Goal: Information Seeking & Learning: Learn about a topic

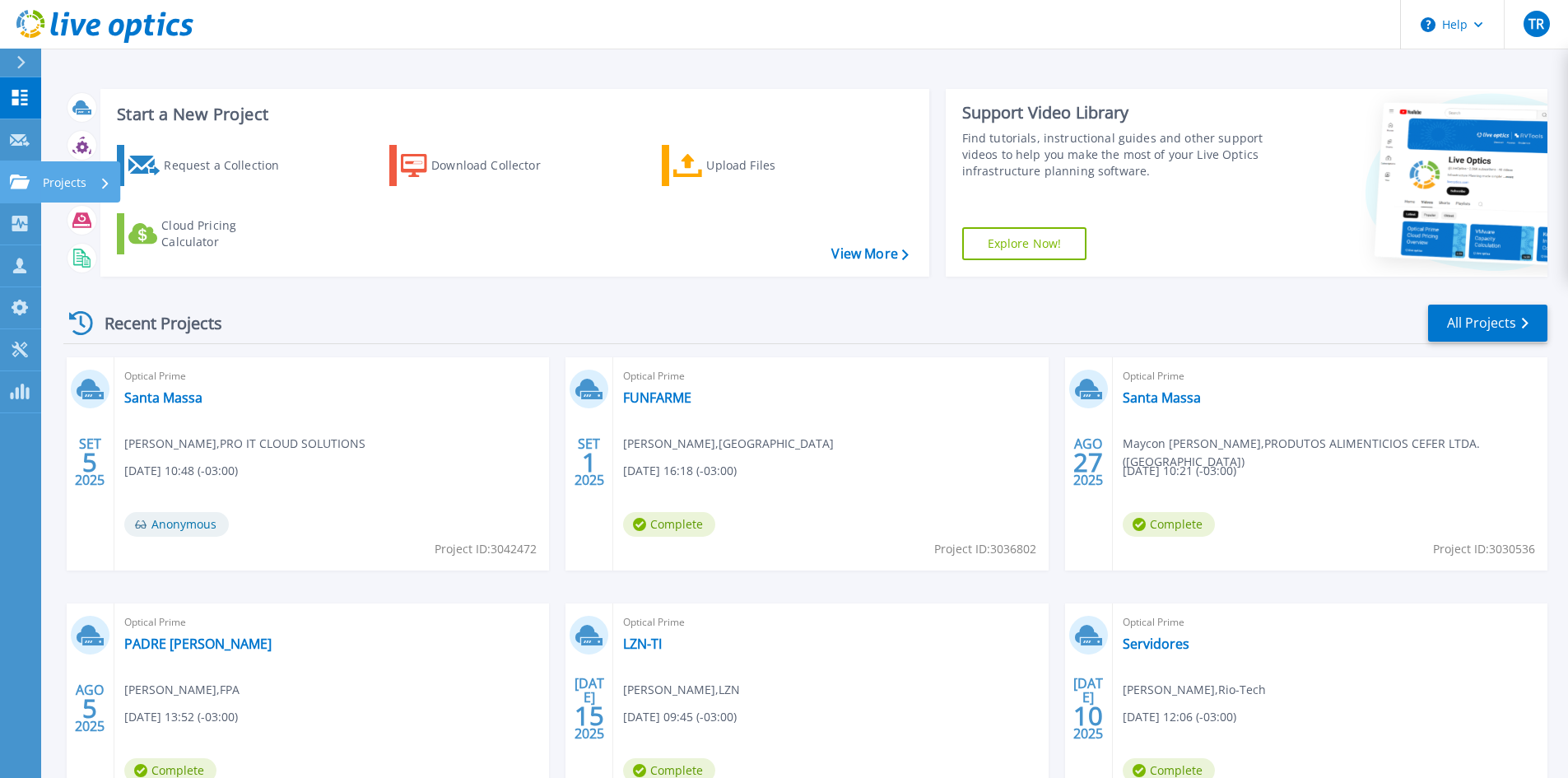
click at [14, 184] on icon at bounding box center [19, 181] width 19 height 14
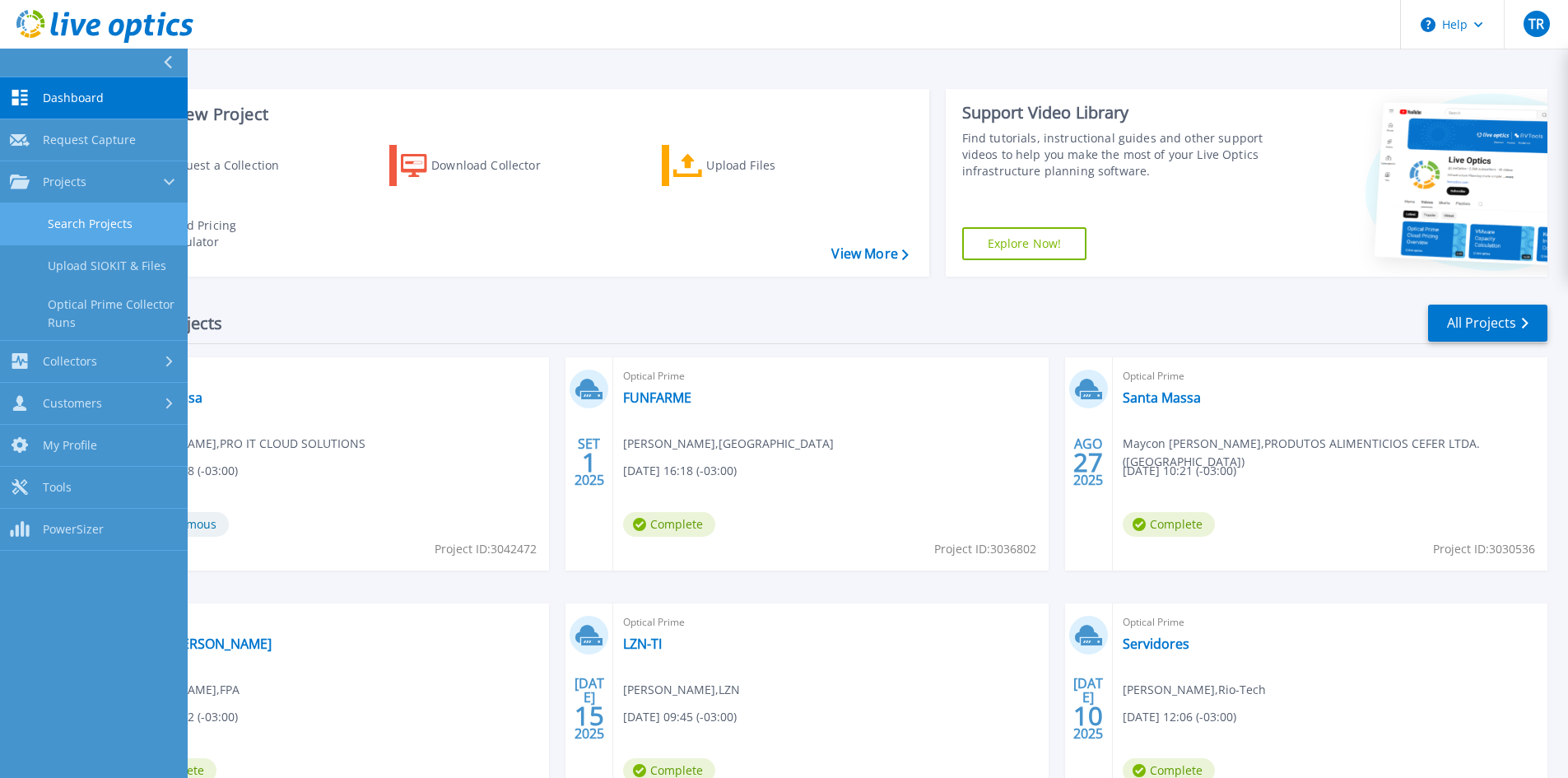
click at [81, 231] on link "Search Projects" at bounding box center [94, 225] width 188 height 42
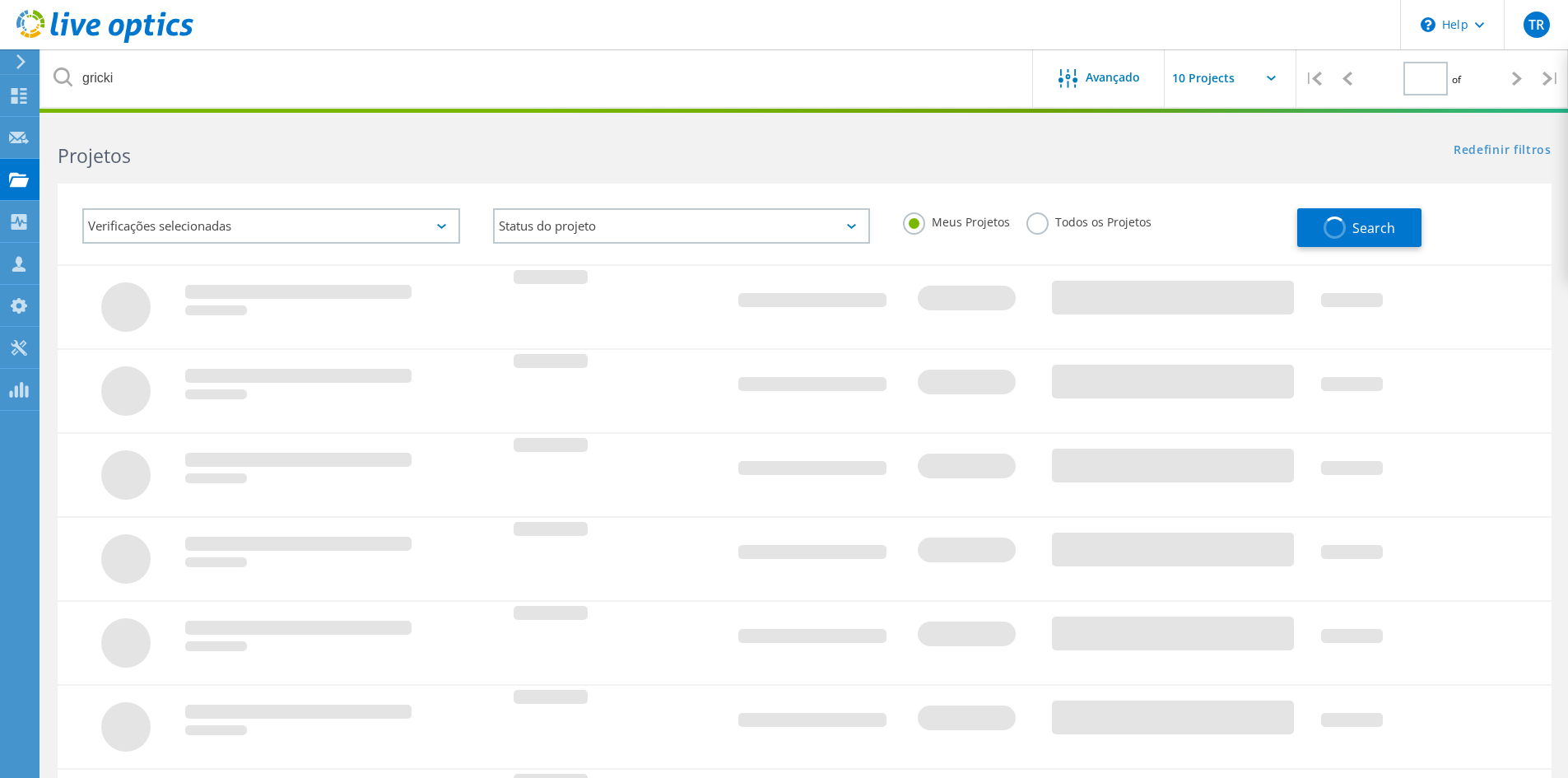
type input "1"
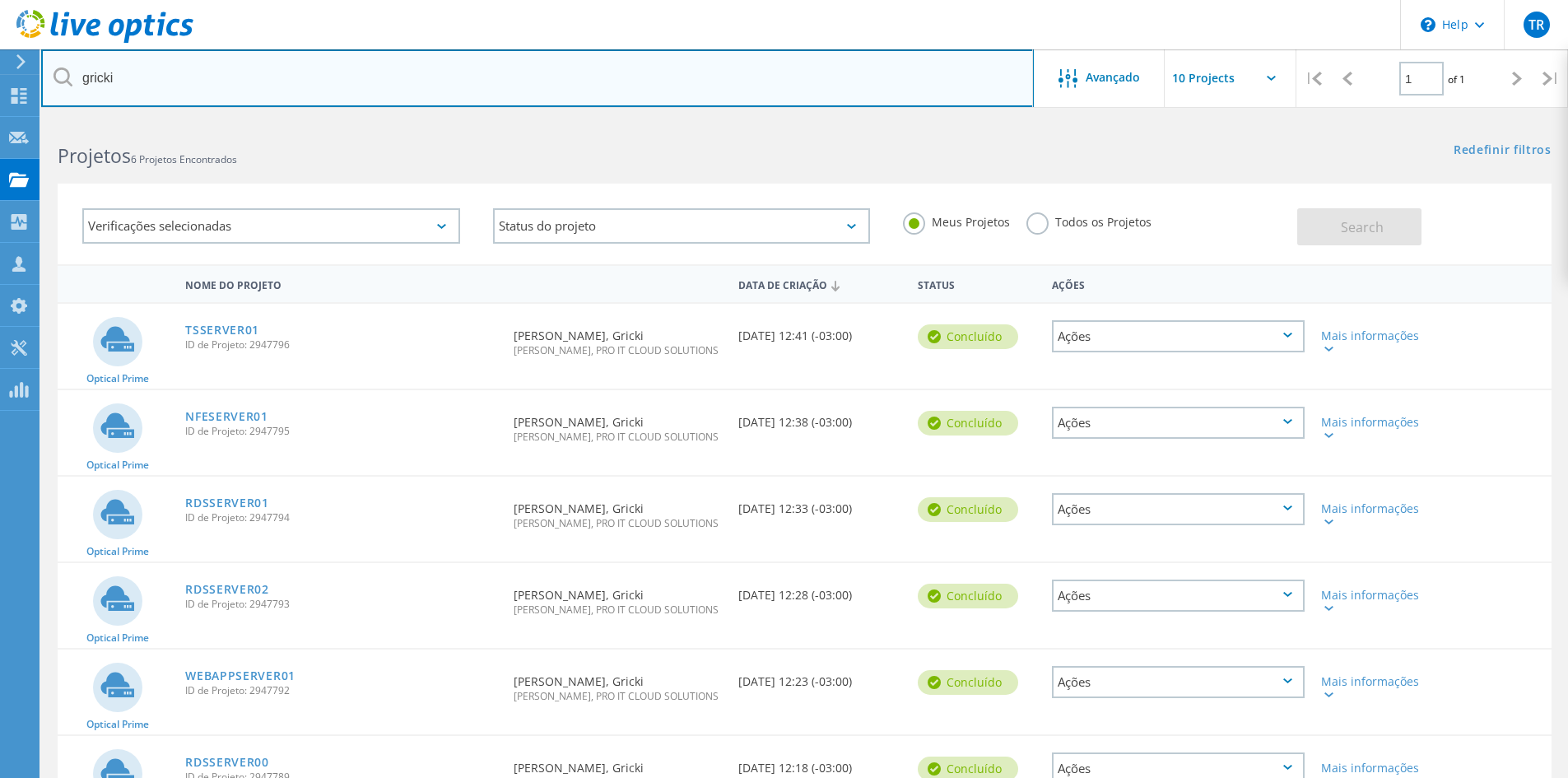
drag, startPoint x: 201, startPoint y: 63, endPoint x: 50, endPoint y: 63, distance: 151.0
click at [50, 63] on input "gricki" at bounding box center [538, 78] width 993 height 58
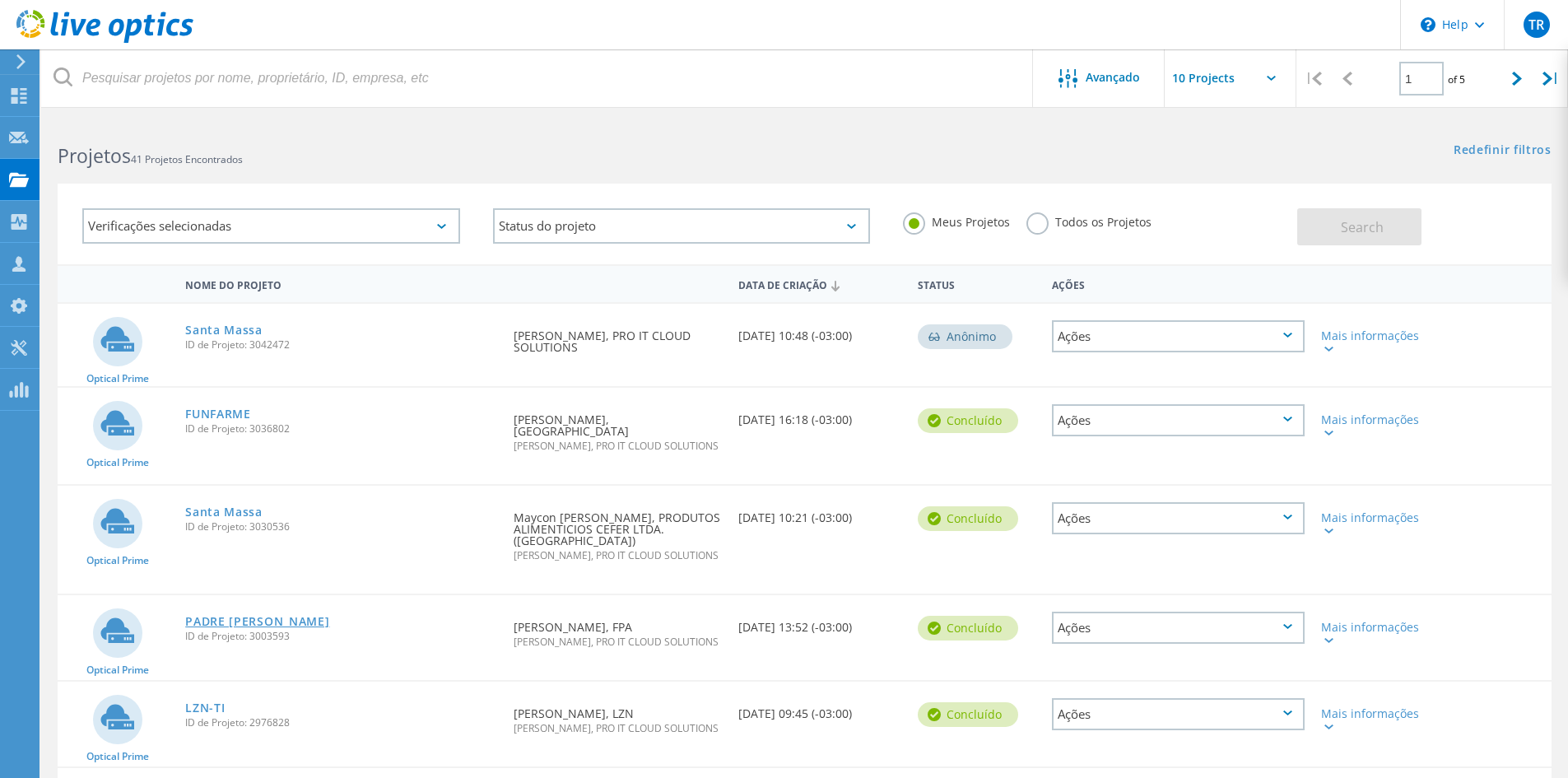
click at [244, 616] on link "PADRE [PERSON_NAME]" at bounding box center [258, 622] width 144 height 12
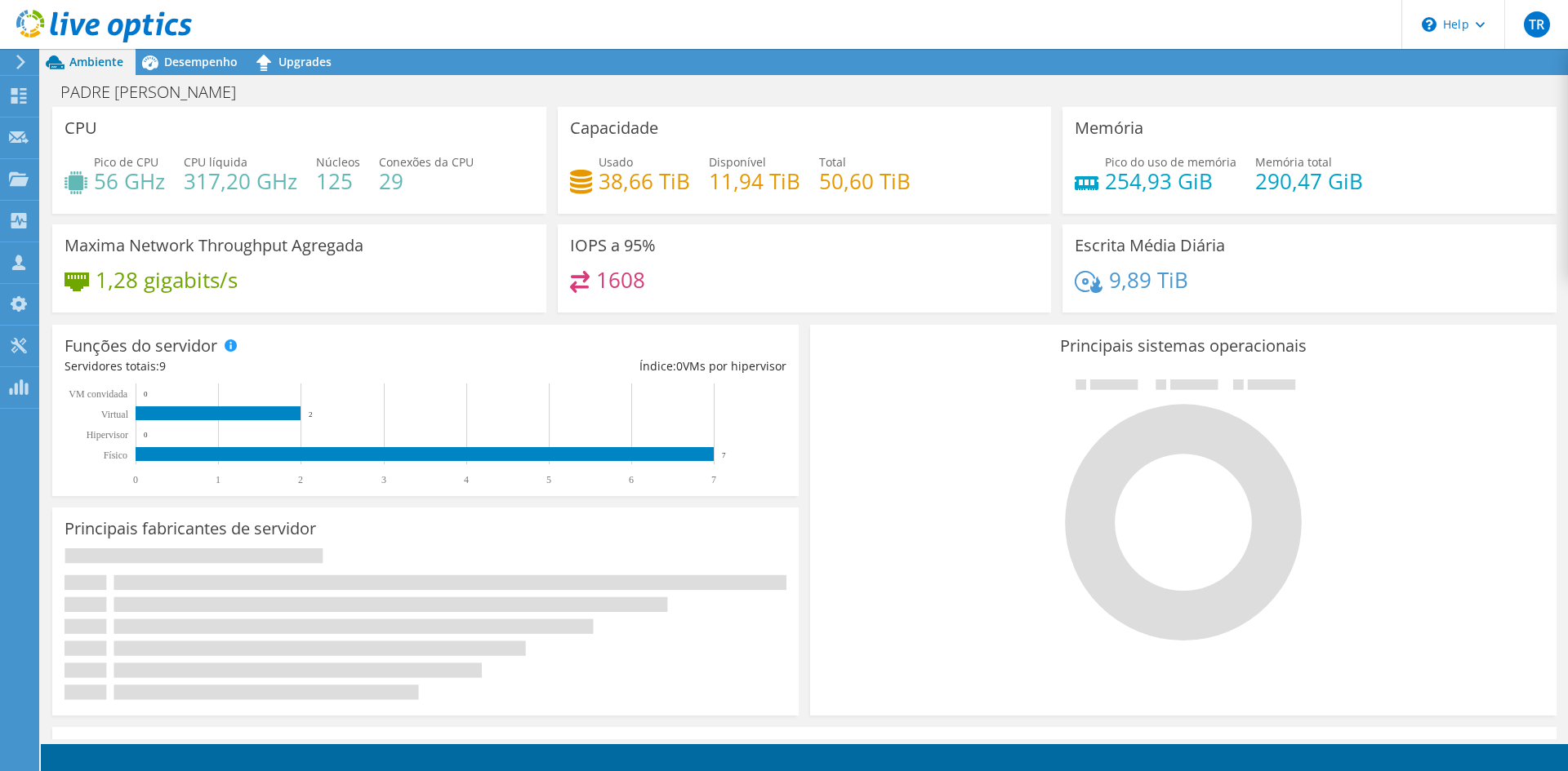
click at [211, 59] on span "Desempenho" at bounding box center [200, 61] width 73 height 15
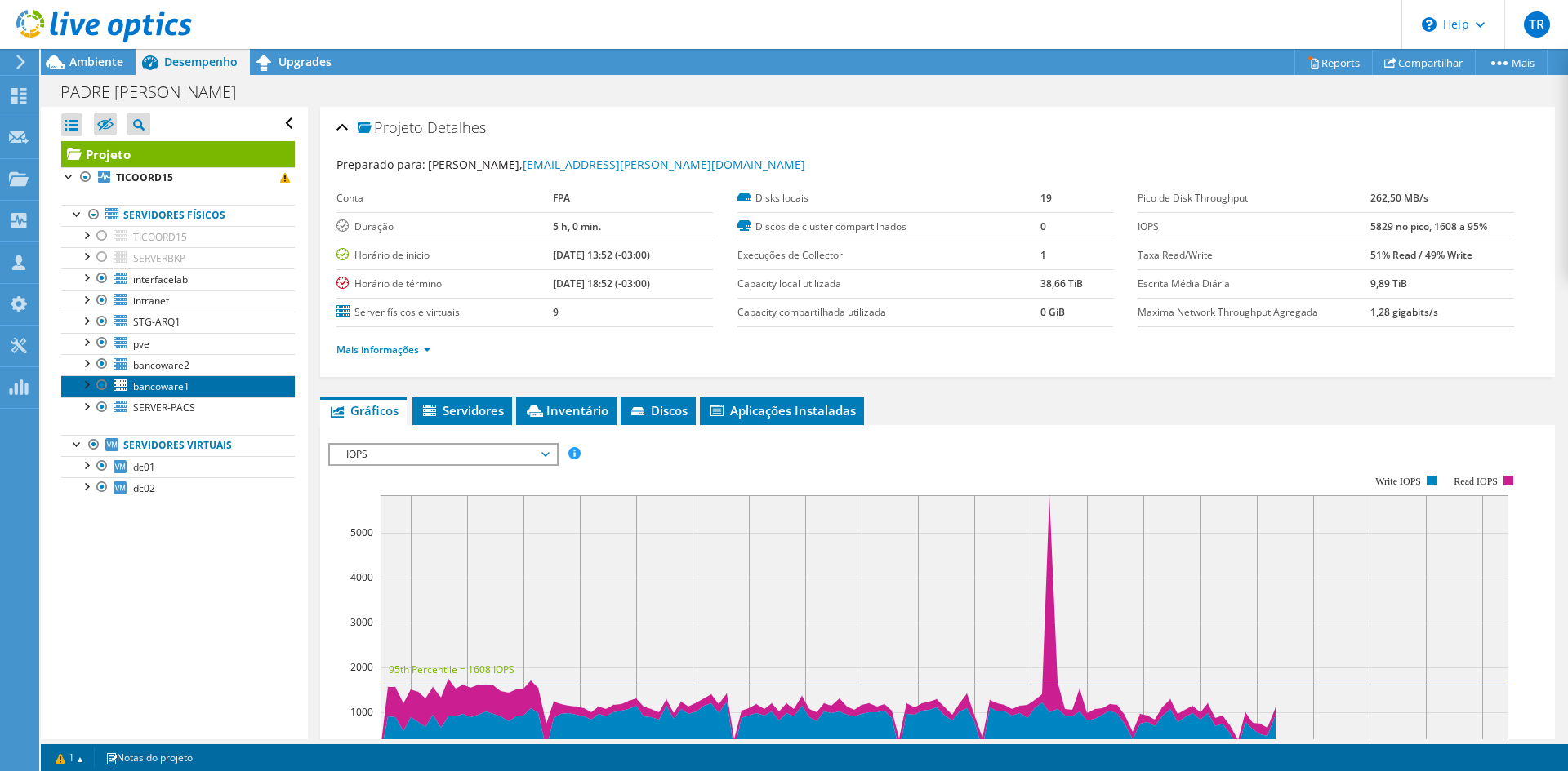
click at [165, 382] on span "bancoware1" at bounding box center [160, 386] width 56 height 14
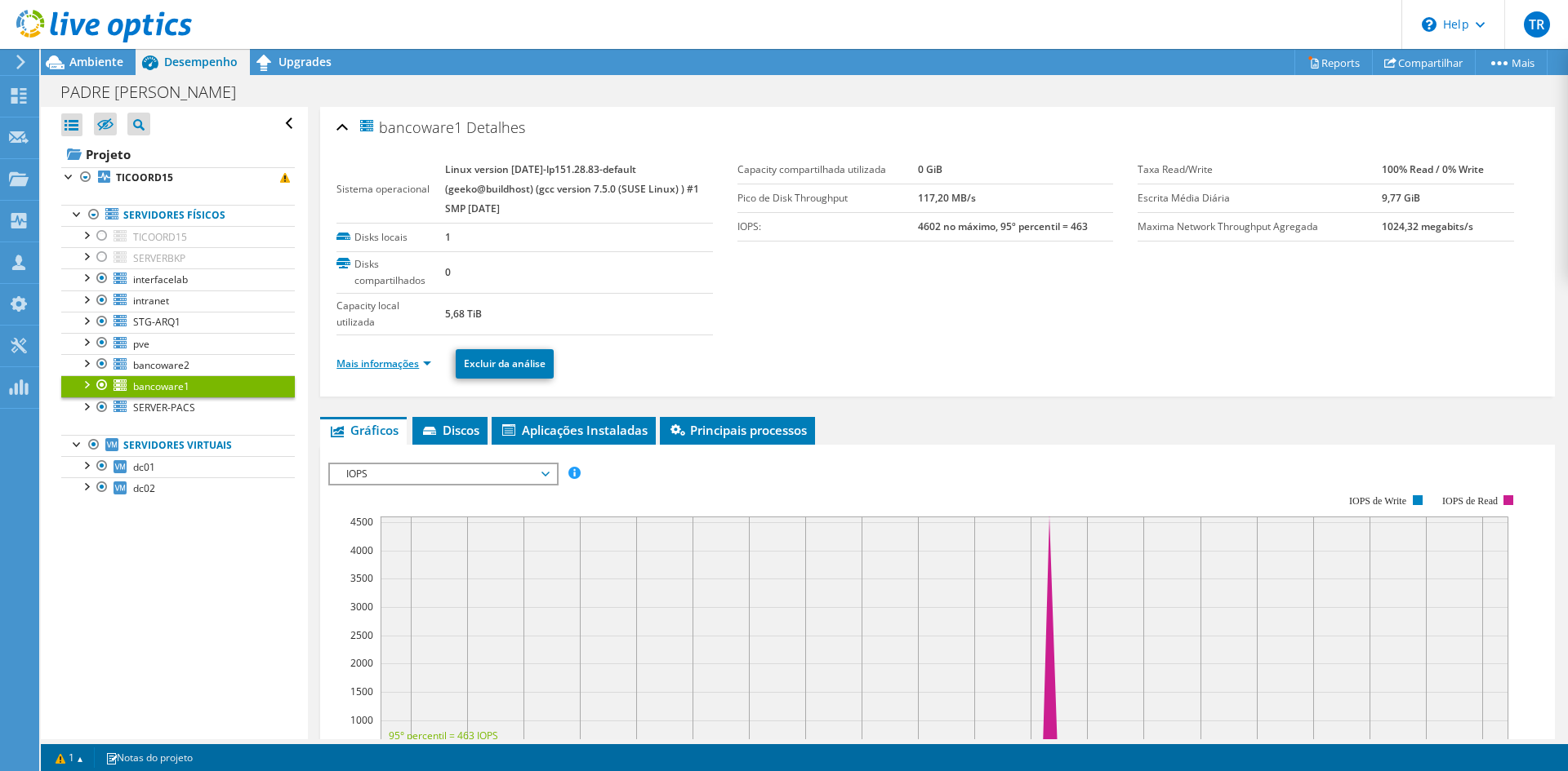
click at [424, 364] on link "Mais informações" at bounding box center [383, 364] width 95 height 14
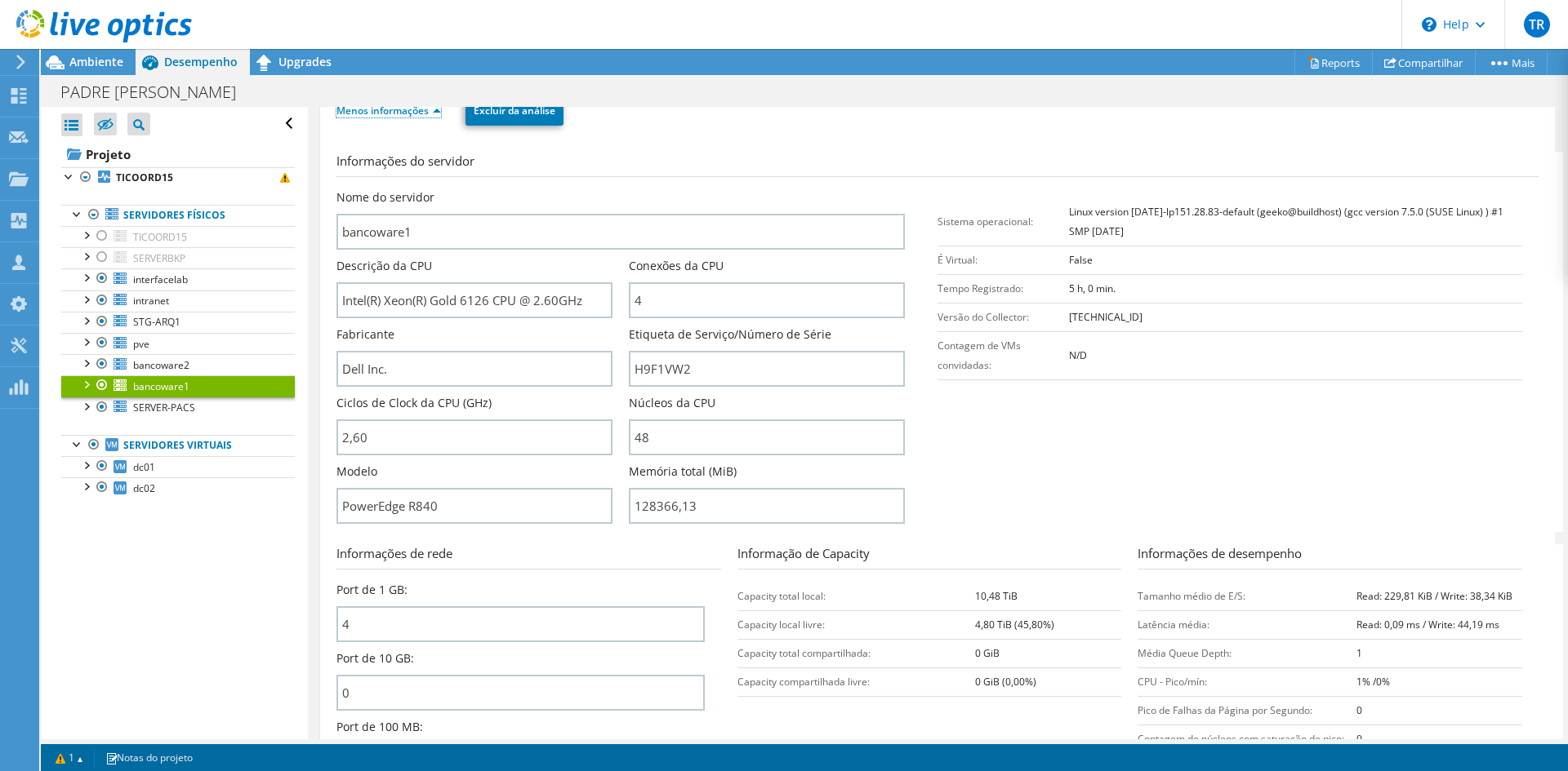
scroll to position [276, 0]
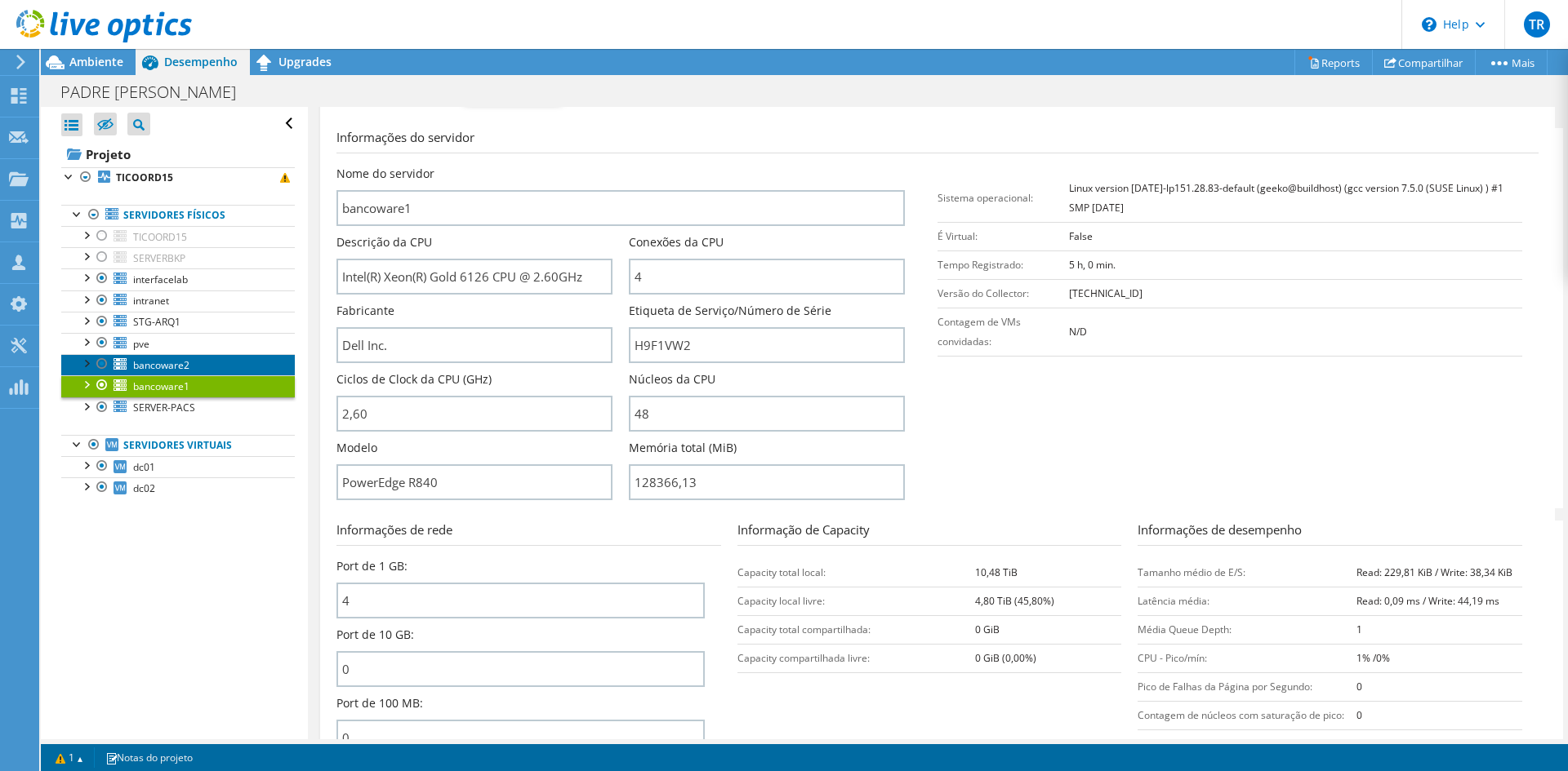
click at [170, 367] on span "bancoware2" at bounding box center [160, 365] width 56 height 14
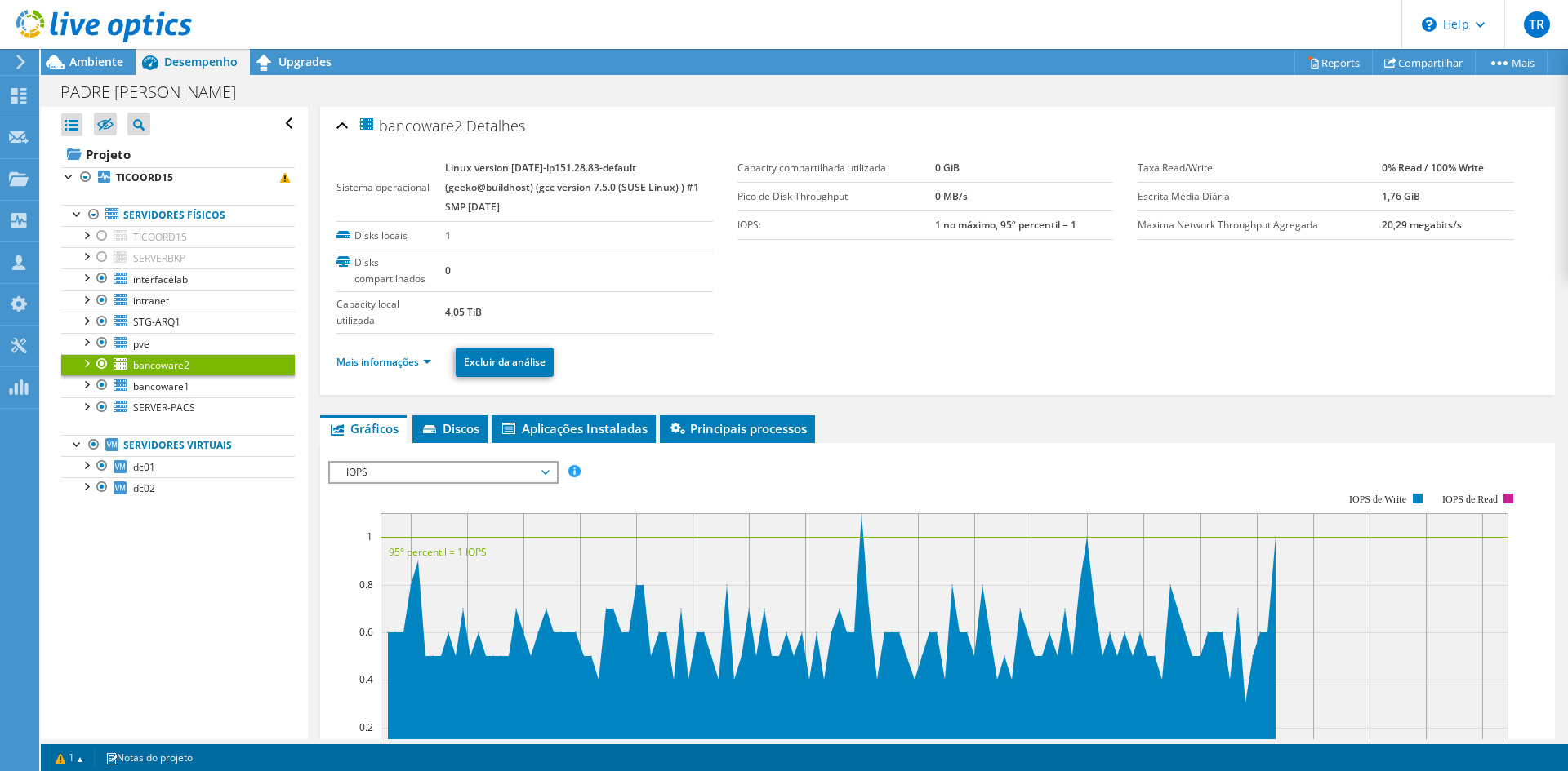
scroll to position [0, 0]
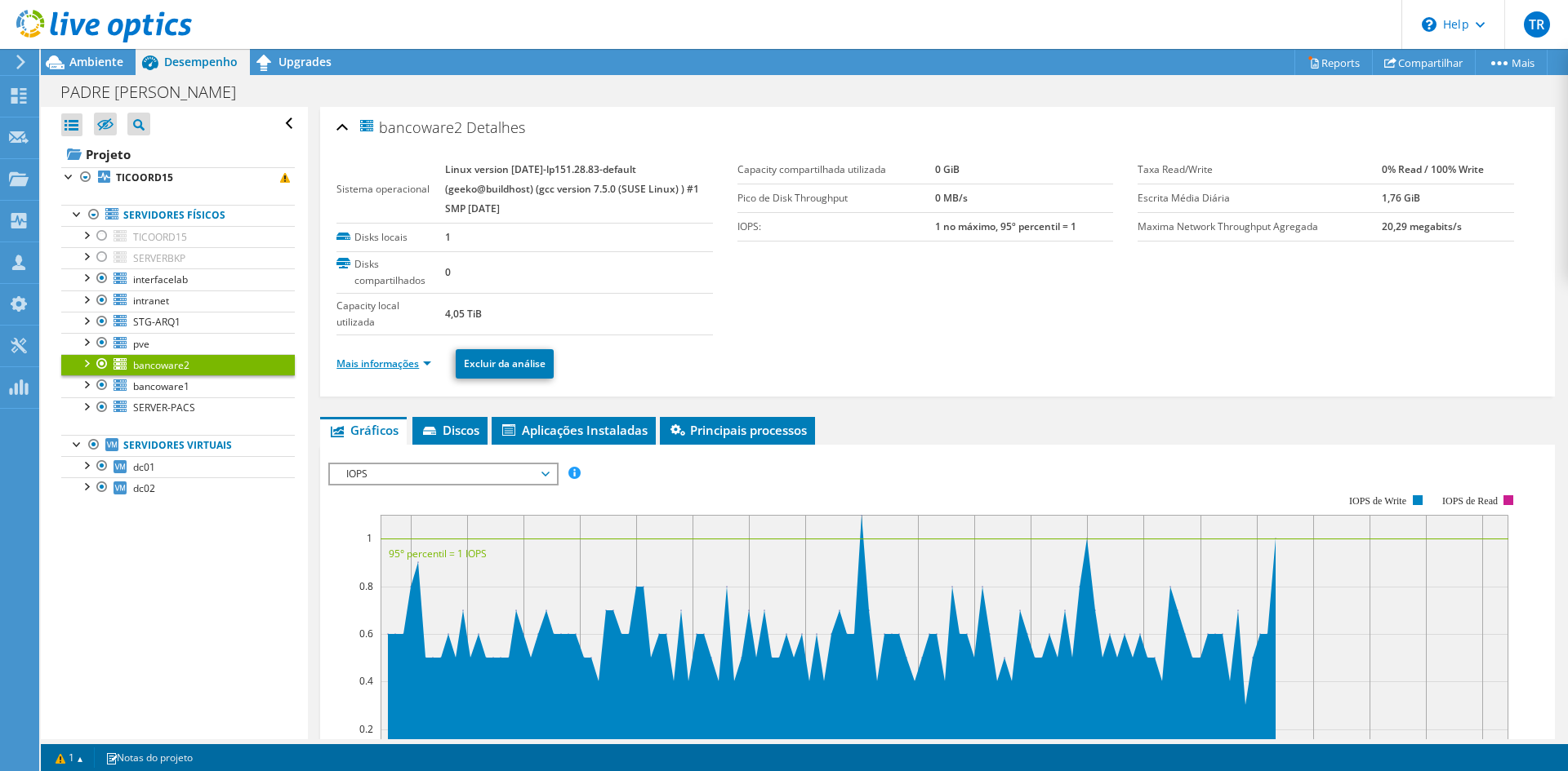
click at [427, 367] on link "Mais informações" at bounding box center [383, 364] width 95 height 14
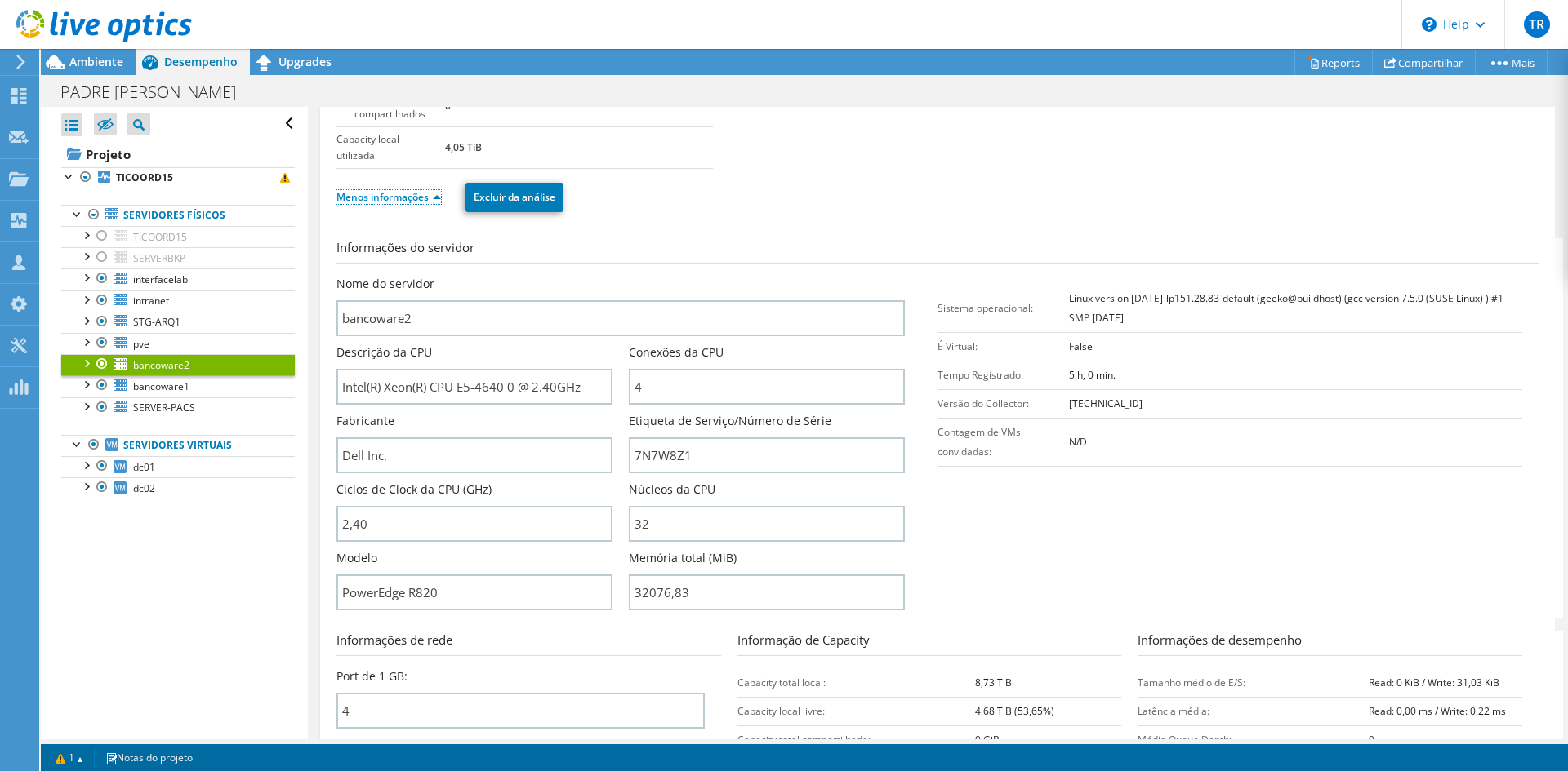
scroll to position [163, 0]
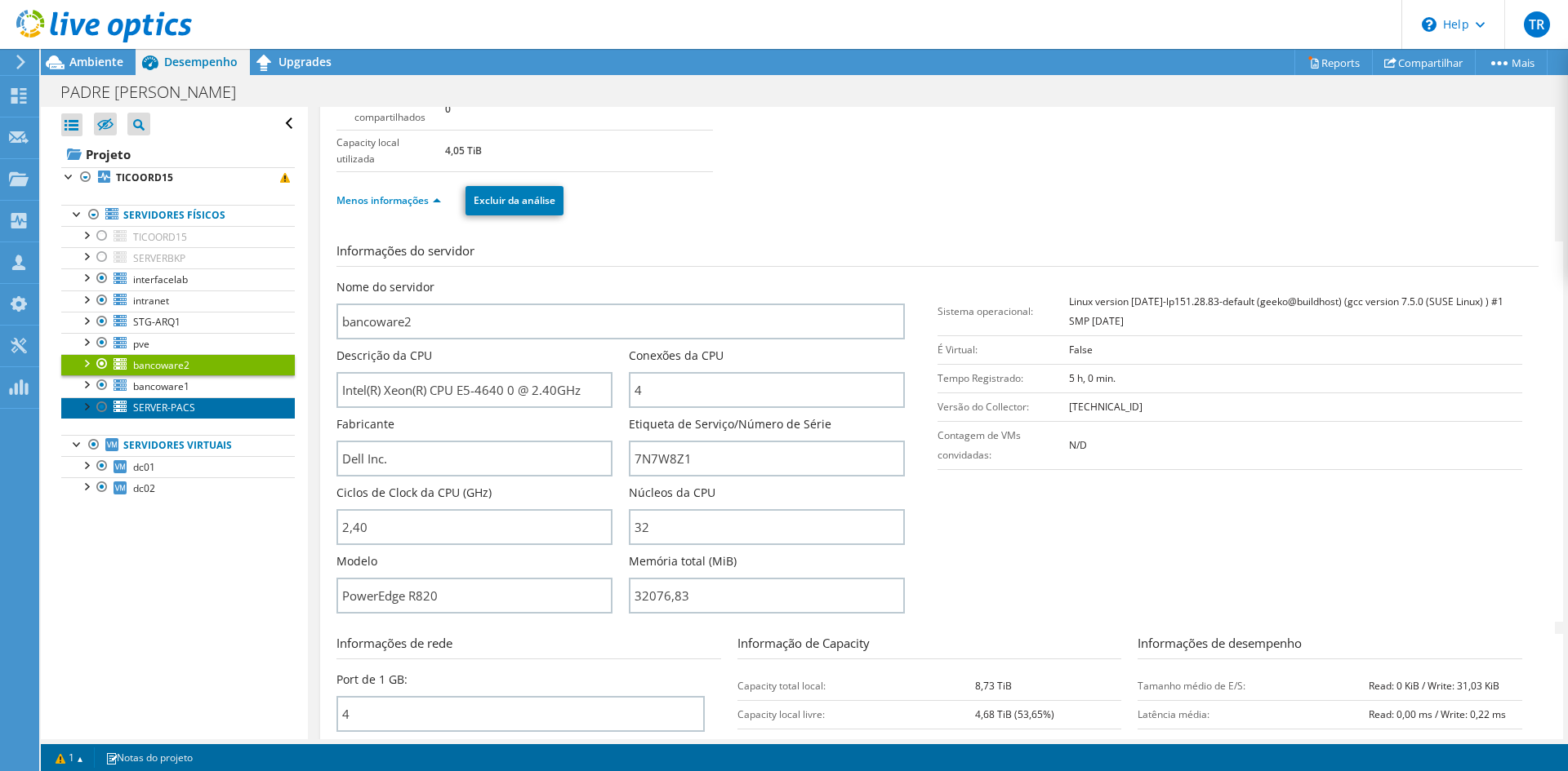
click at [162, 406] on span "SERVER-PACS" at bounding box center [164, 407] width 62 height 14
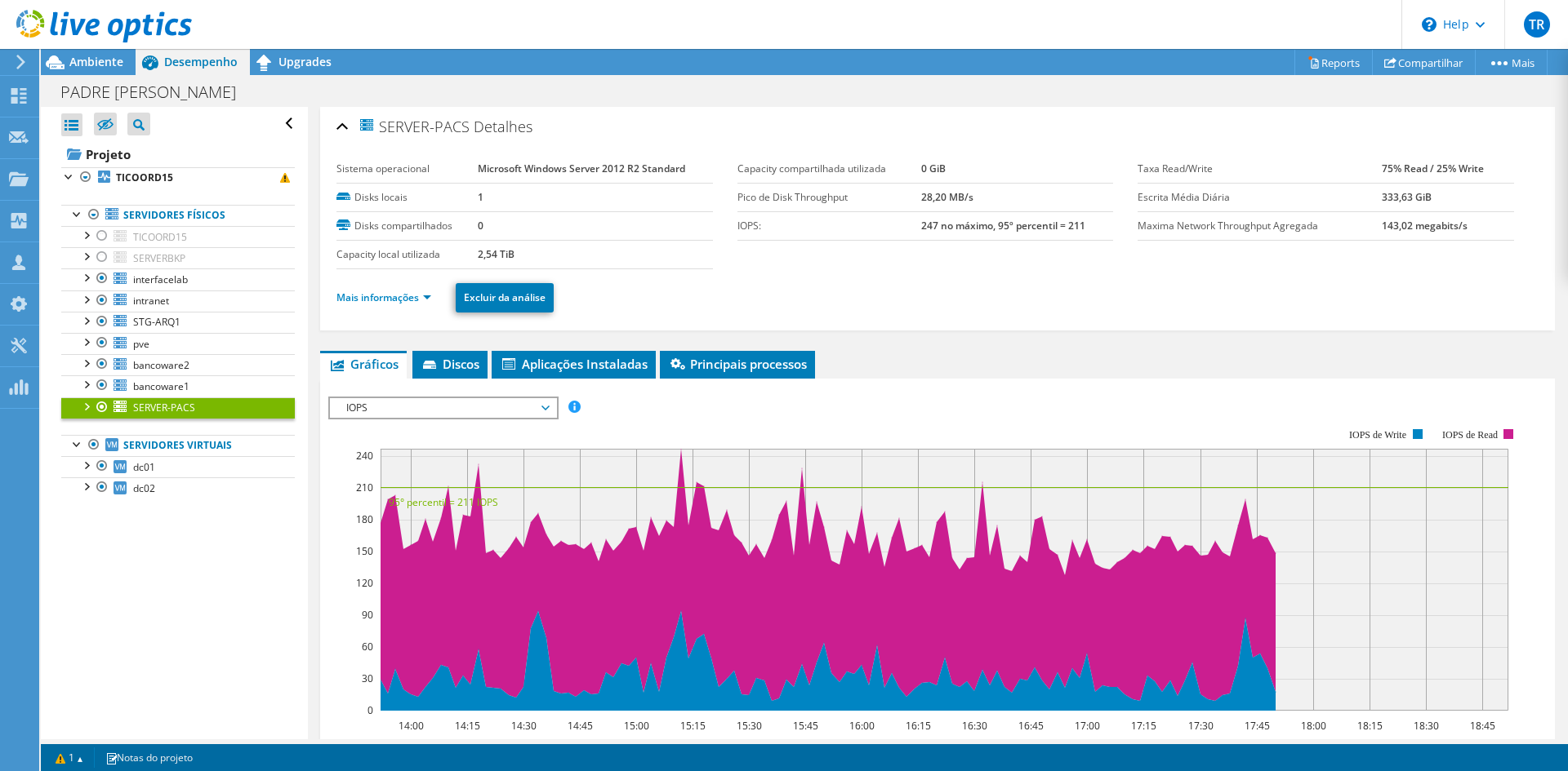
scroll to position [0, 0]
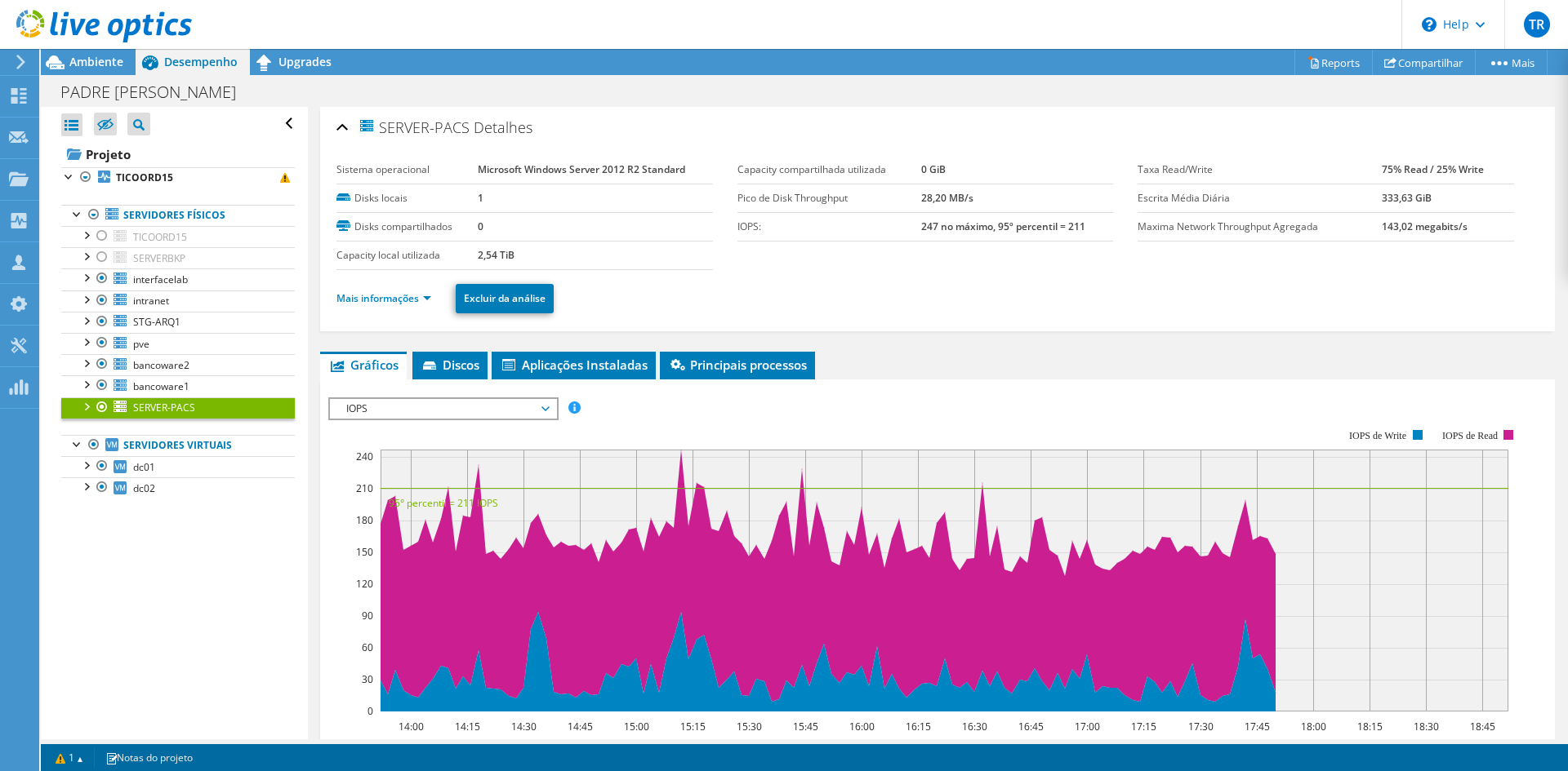
click at [408, 305] on li "Mais informações" at bounding box center [388, 298] width 104 height 18
click at [408, 291] on link "Mais informações" at bounding box center [383, 298] width 95 height 14
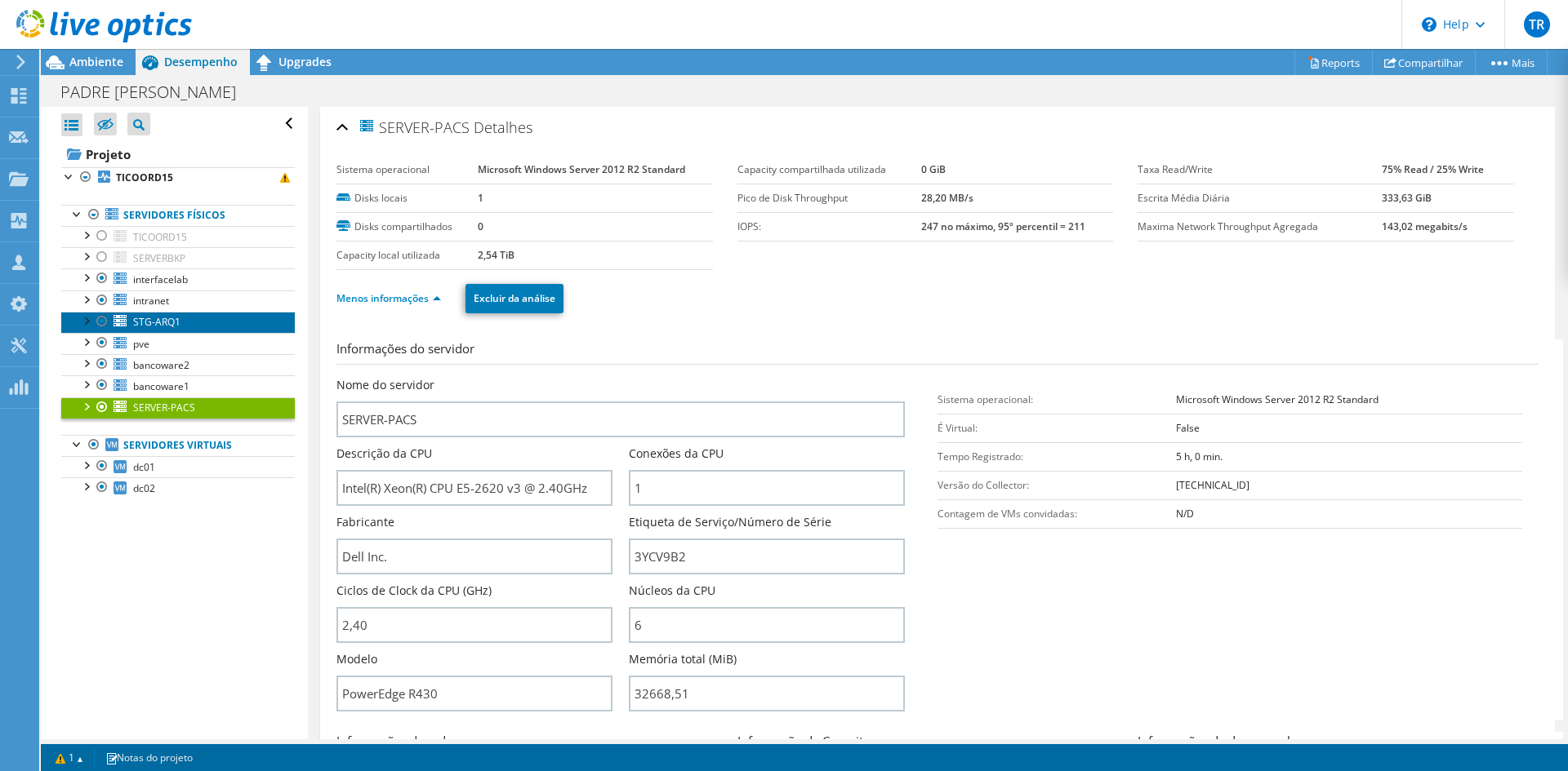
click at [140, 320] on span "STG-ARQ1" at bounding box center [156, 322] width 47 height 14
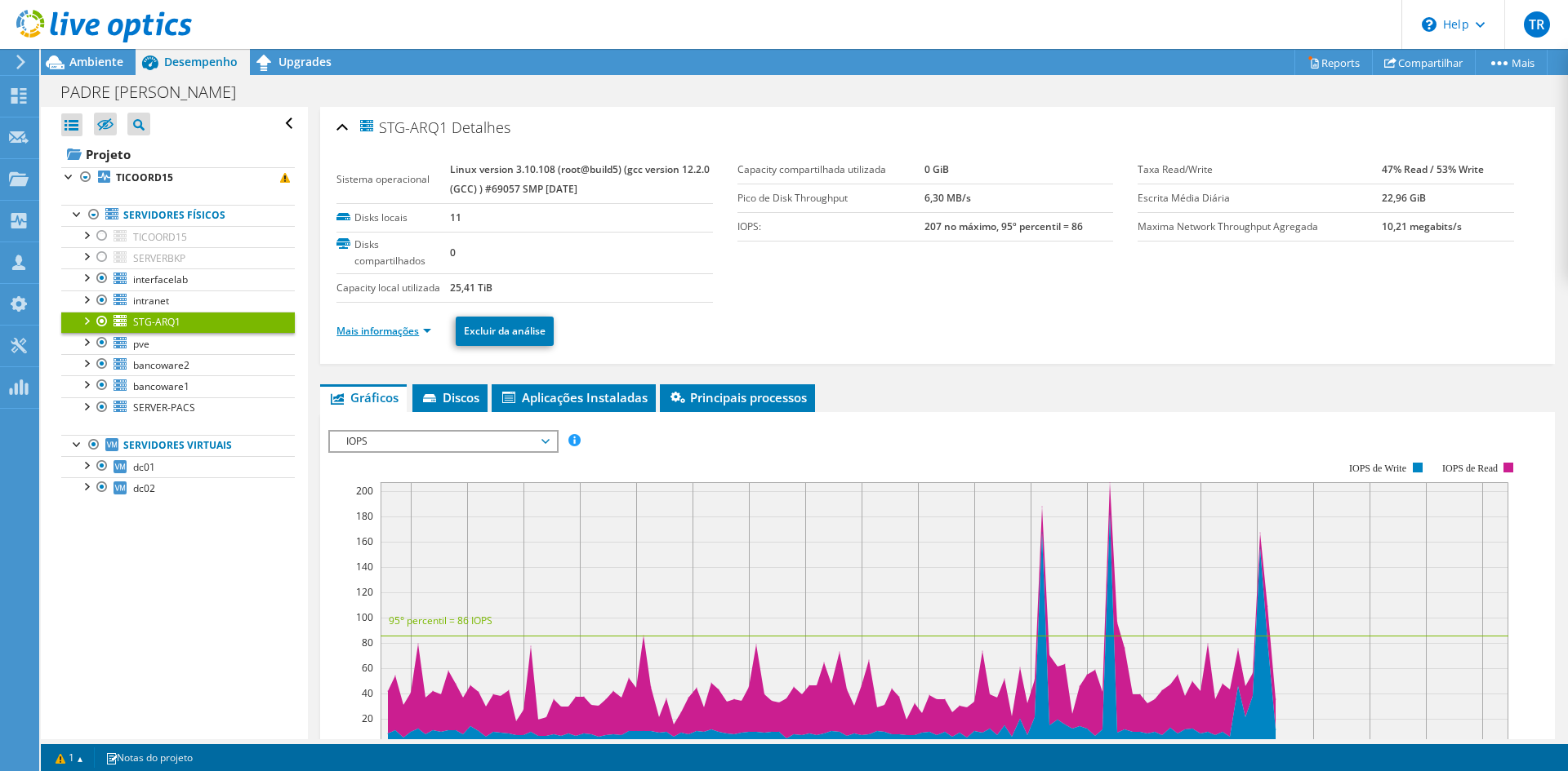
click at [401, 338] on link "Mais informações" at bounding box center [383, 331] width 95 height 14
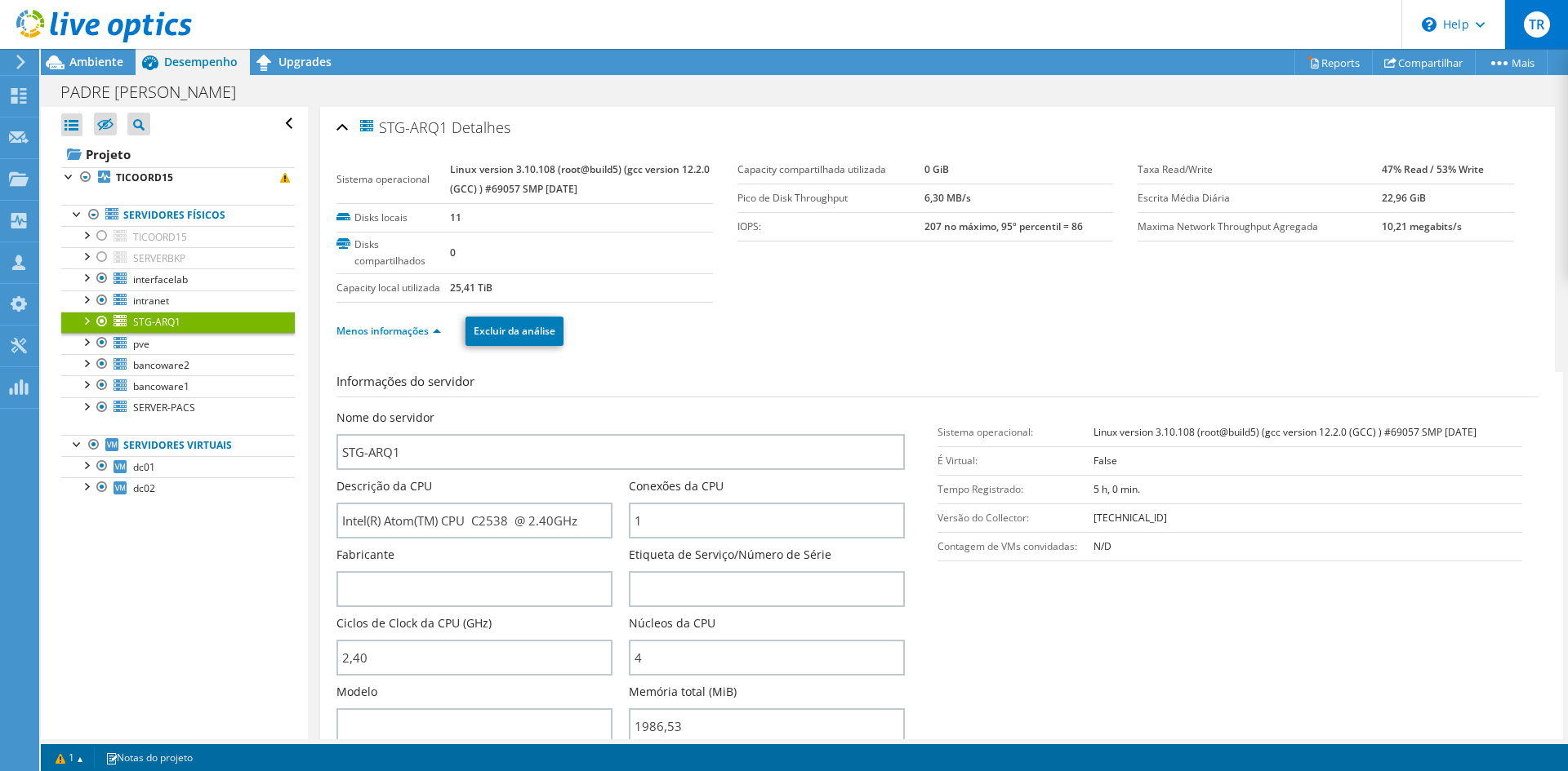
click at [1531, 27] on span "TR" at bounding box center [1536, 24] width 26 height 26
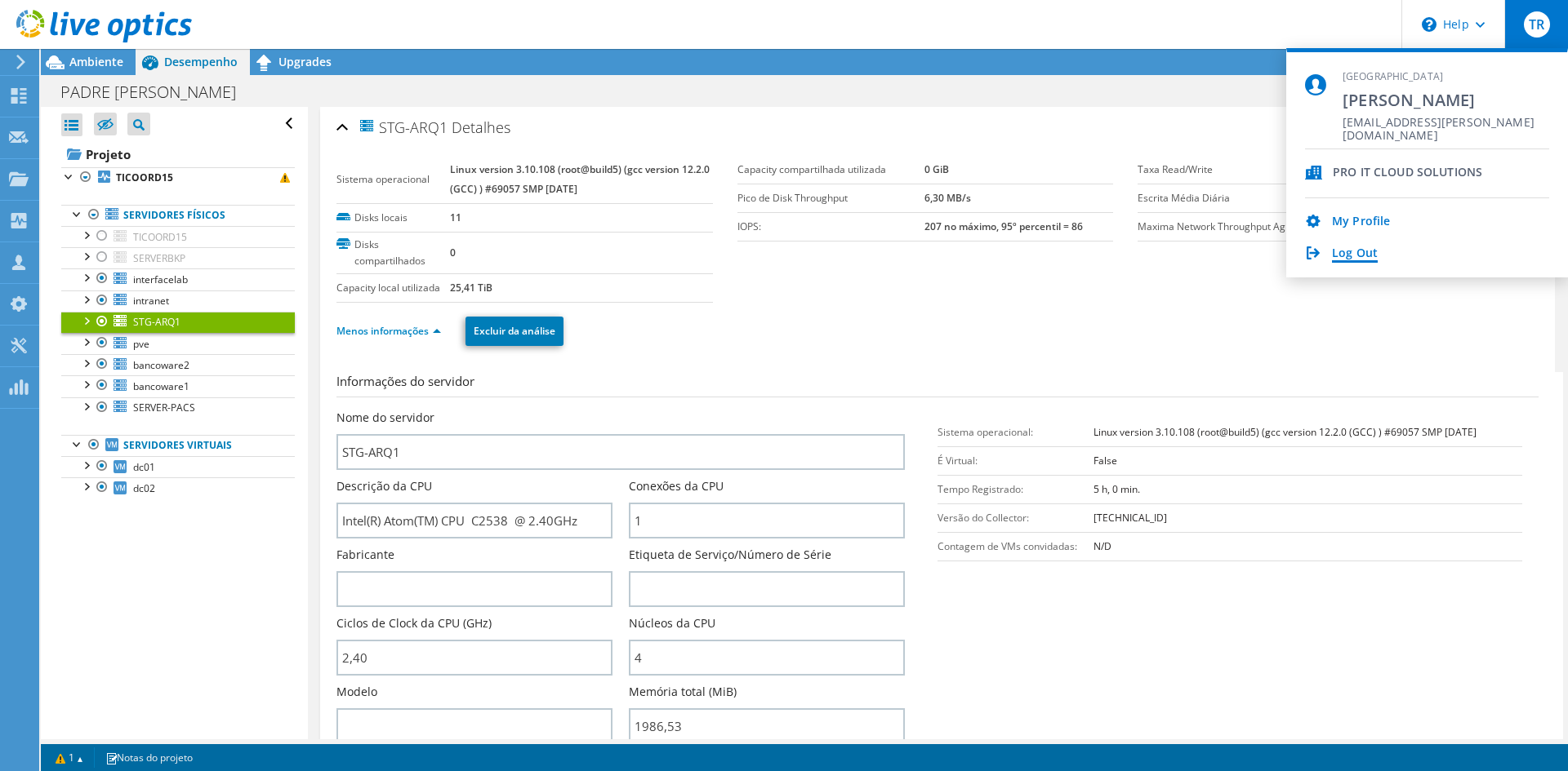
click at [1360, 257] on link "Log Out" at bounding box center [1355, 254] width 45 height 15
